Goal: Task Accomplishment & Management: Manage account settings

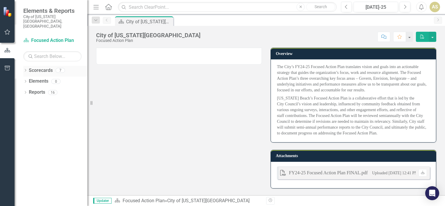
click at [24, 69] on icon "Dropdown" at bounding box center [25, 70] width 4 height 3
click at [43, 89] on link "Communications Home" at bounding box center [59, 92] width 55 height 7
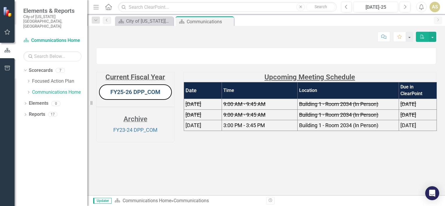
click at [134, 96] on link "FY25-26 DPP_COM" at bounding box center [135, 92] width 50 height 7
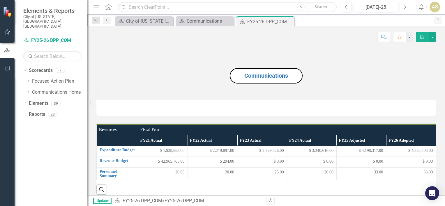
click at [409, 6] on button "Next" at bounding box center [405, 7] width 11 height 10
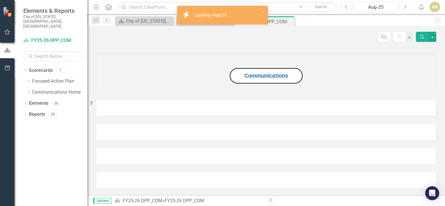
click at [409, 6] on button "Next" at bounding box center [405, 7] width 11 height 10
click at [435, 50] on div "Communications" at bounding box center [266, 67] width 349 height 52
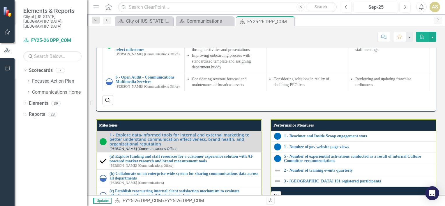
scroll to position [514, 0]
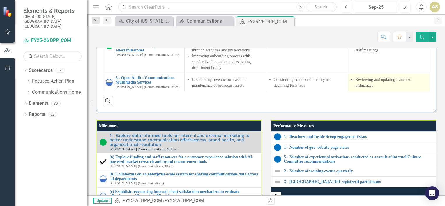
click at [367, 89] on li "Reviewing and updating franchise ordinances" at bounding box center [391, 83] width 71 height 12
click at [384, 89] on li "Reviewing and updating franchise ordinances" at bounding box center [391, 83] width 71 height 12
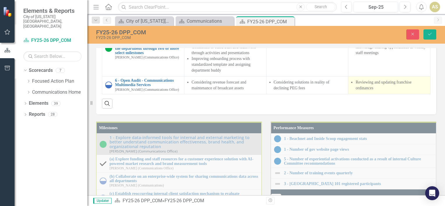
scroll to position [516, 0]
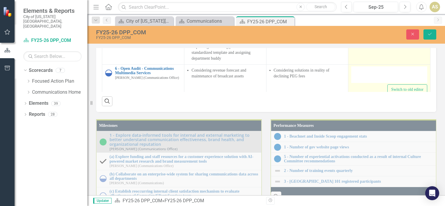
type textarea "<ul> <li>Reviewing and updating franchise ordinances</li> </ul>"
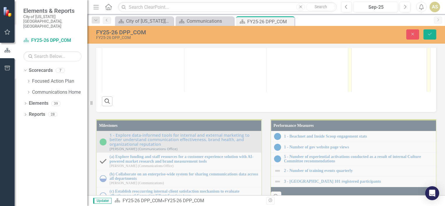
scroll to position [136, 0]
click at [417, 28] on li "Reviewing and updating franchise ordinances" at bounding box center [395, 22] width 60 height 14
click at [381, 35] on li "Reviewing" at bounding box center [395, 32] width 60 height 7
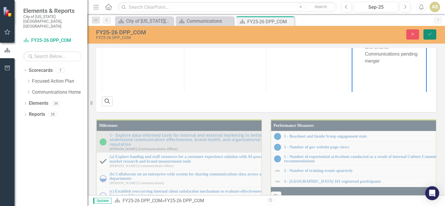
click at [430, 35] on icon "Save" at bounding box center [430, 34] width 5 height 4
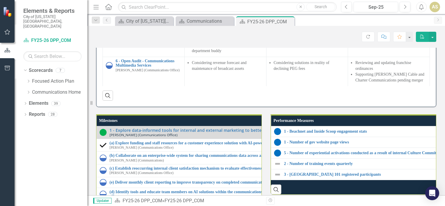
scroll to position [0, 0]
